Goal: Information Seeking & Learning: Learn about a topic

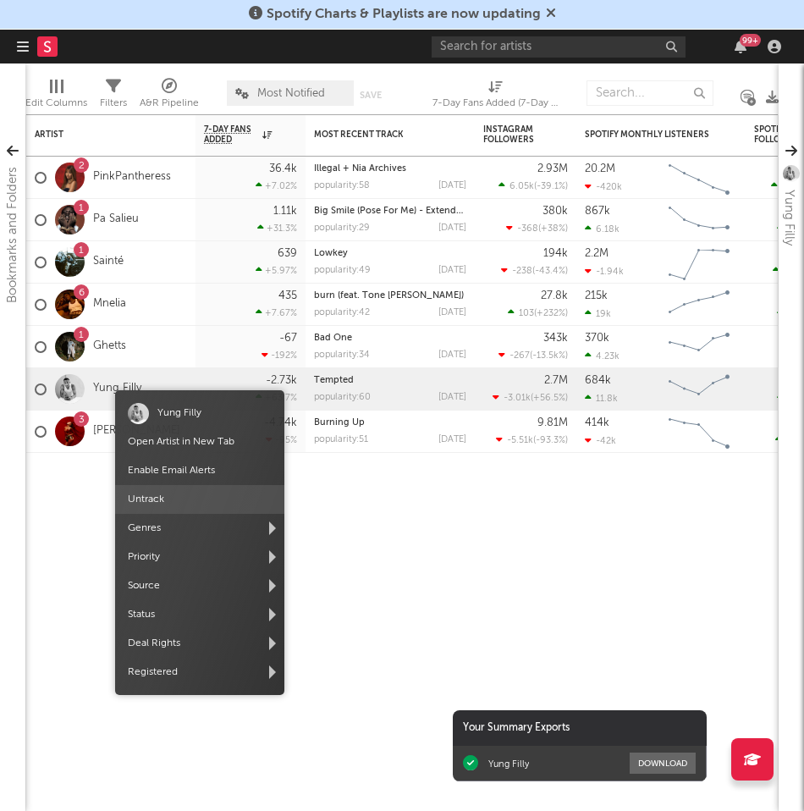
click at [215, 501] on span "Untrack" at bounding box center [199, 499] width 169 height 29
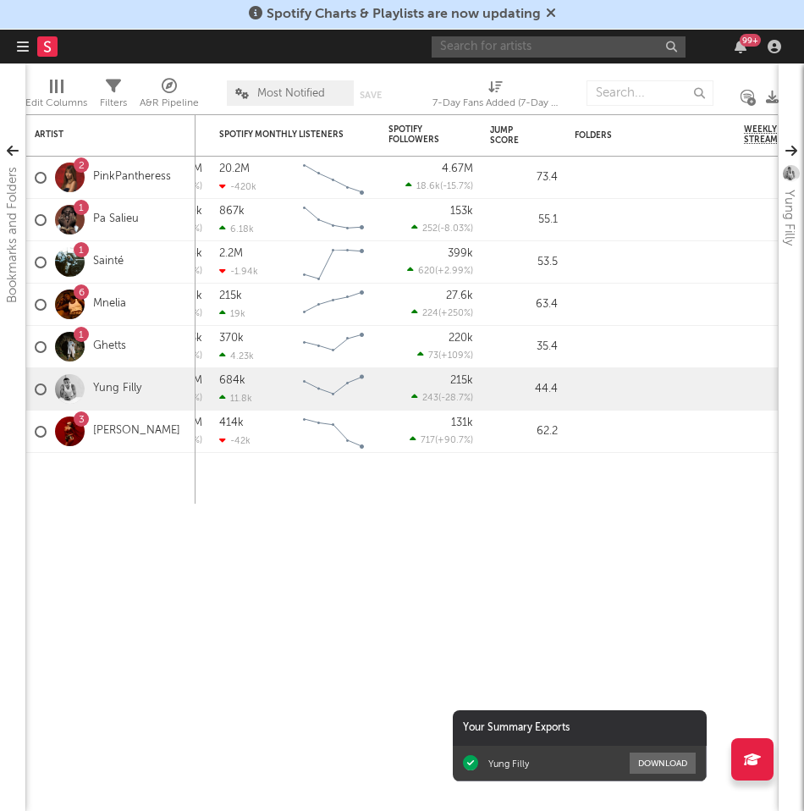
click at [463, 53] on input "text" at bounding box center [559, 46] width 254 height 21
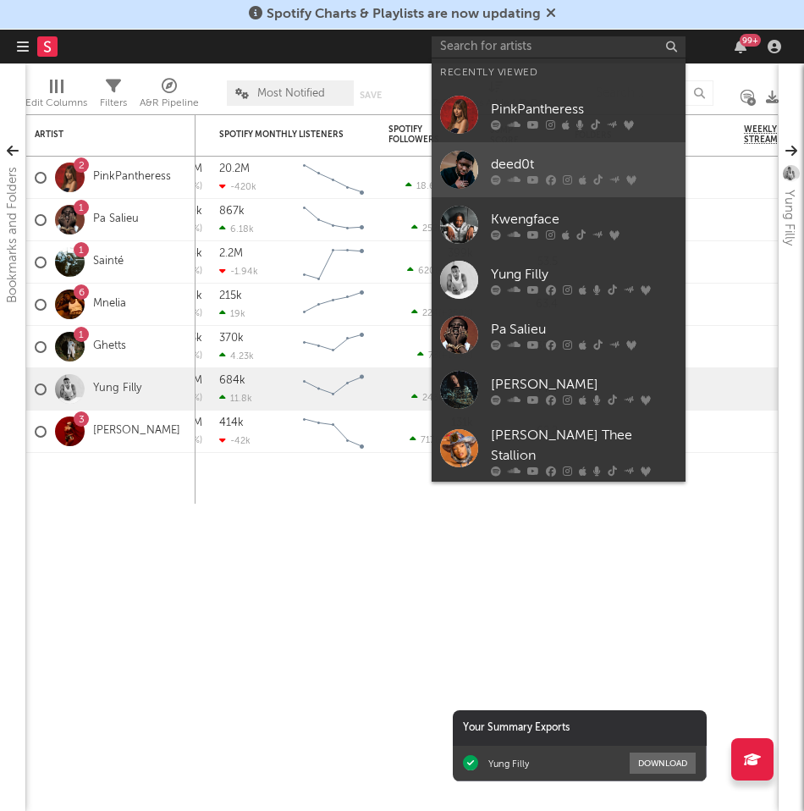
click at [524, 159] on div "deed0t" at bounding box center [584, 164] width 186 height 20
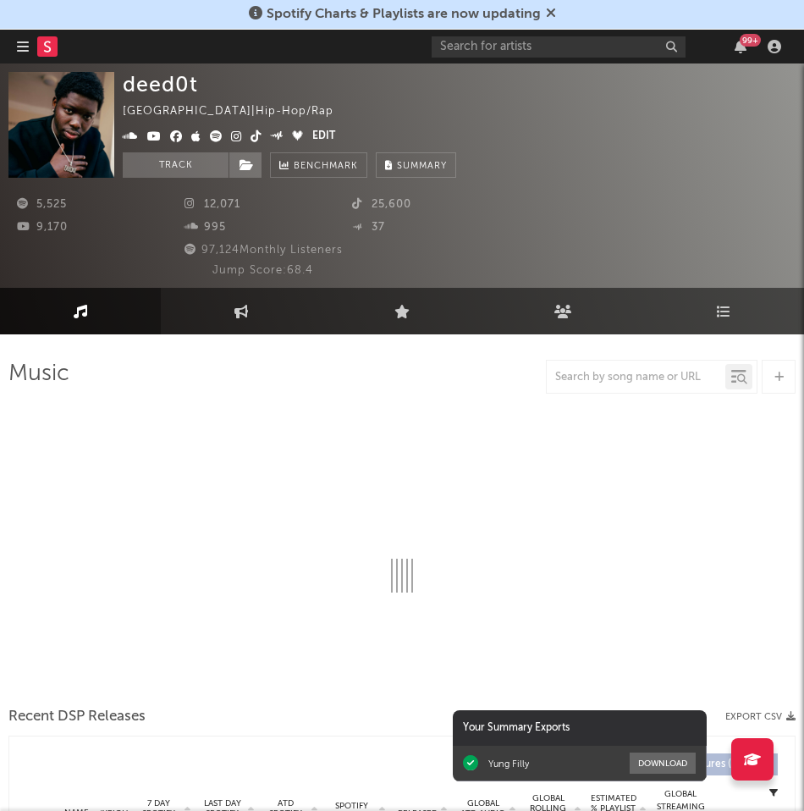
select select "6m"
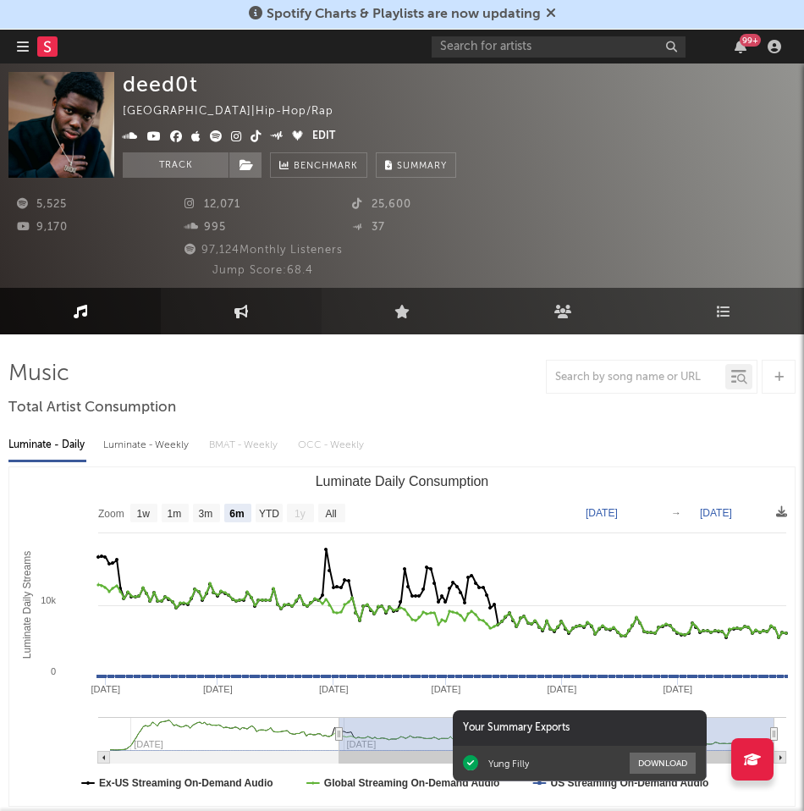
click at [219, 314] on link "Engagement" at bounding box center [241, 311] width 161 height 47
select select "1w"
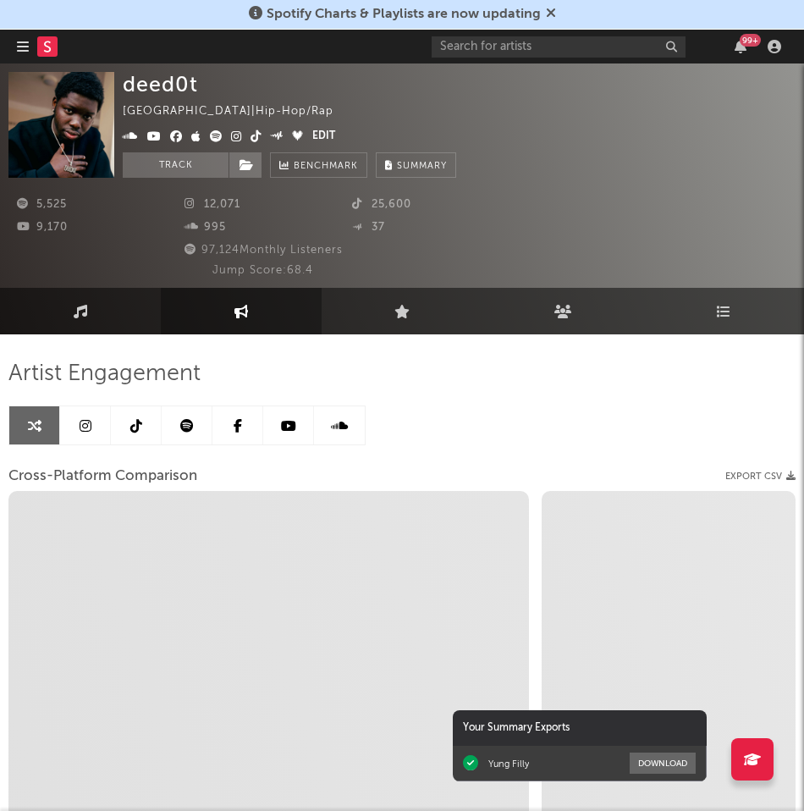
click at [136, 426] on icon at bounding box center [136, 426] width 12 height 14
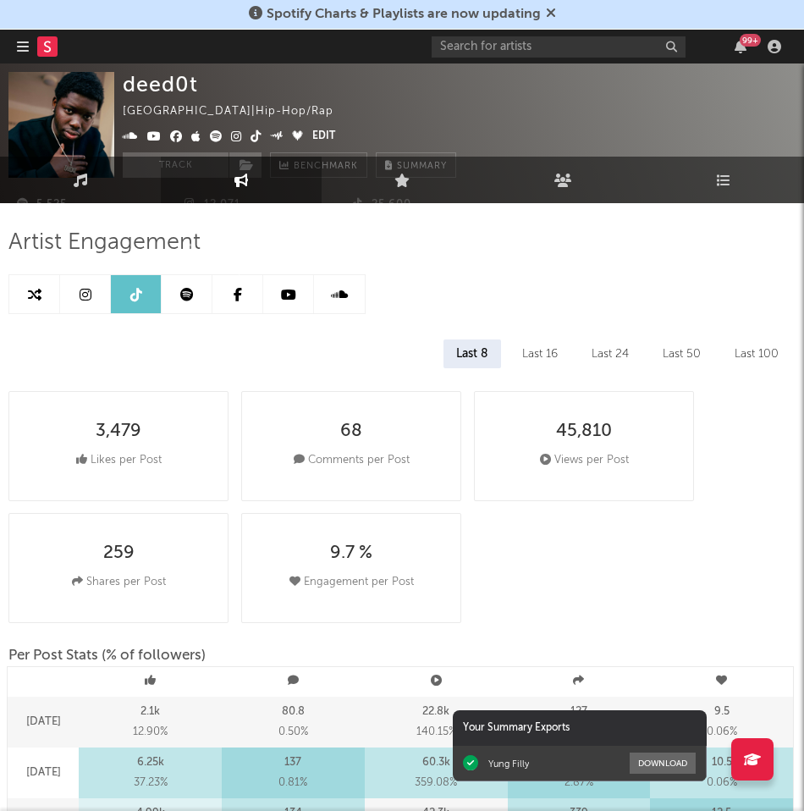
select select "6m"
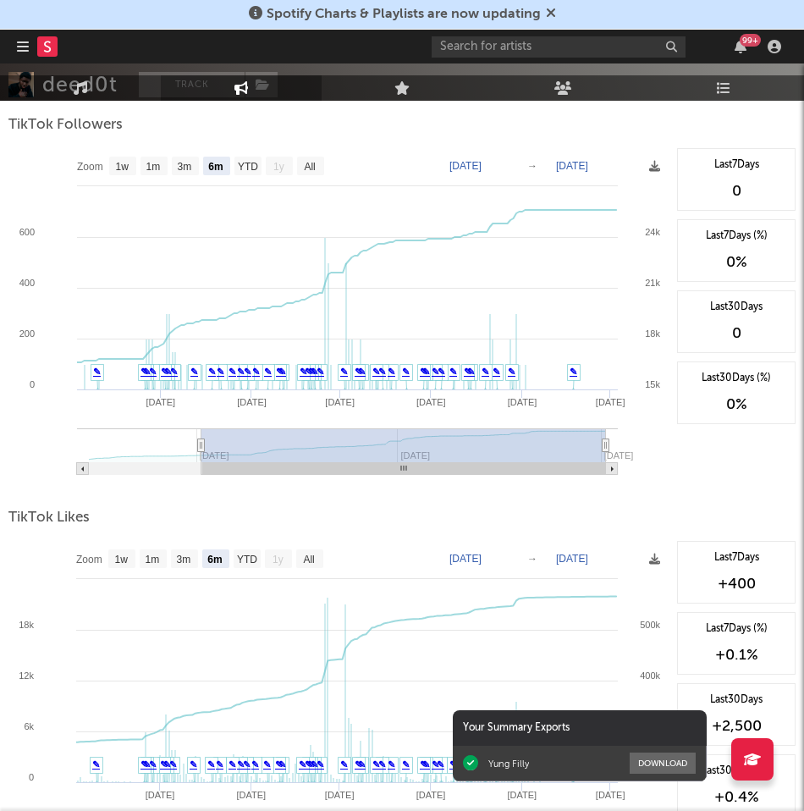
scroll to position [1972, 0]
